Goal: Task Accomplishment & Management: Manage account settings

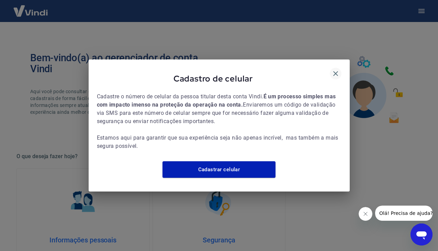
click at [336, 71] on icon "button" at bounding box center [335, 73] width 5 height 5
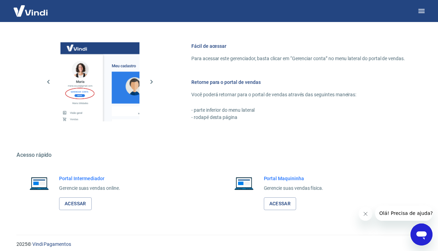
scroll to position [284, 0]
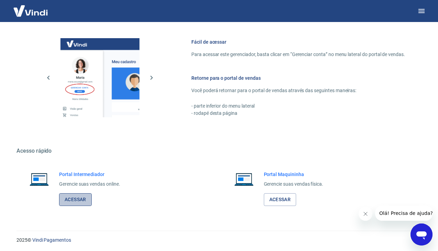
click at [81, 198] on link "Acessar" at bounding box center [75, 199] width 33 height 13
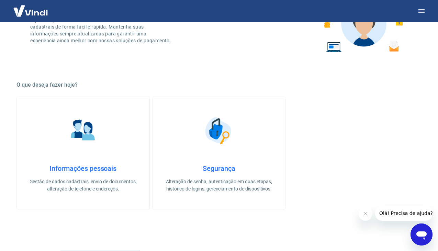
scroll to position [0, 0]
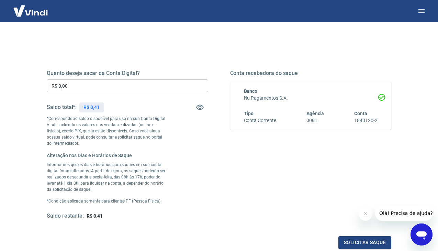
scroll to position [80, 0]
